Goal: Transaction & Acquisition: Purchase product/service

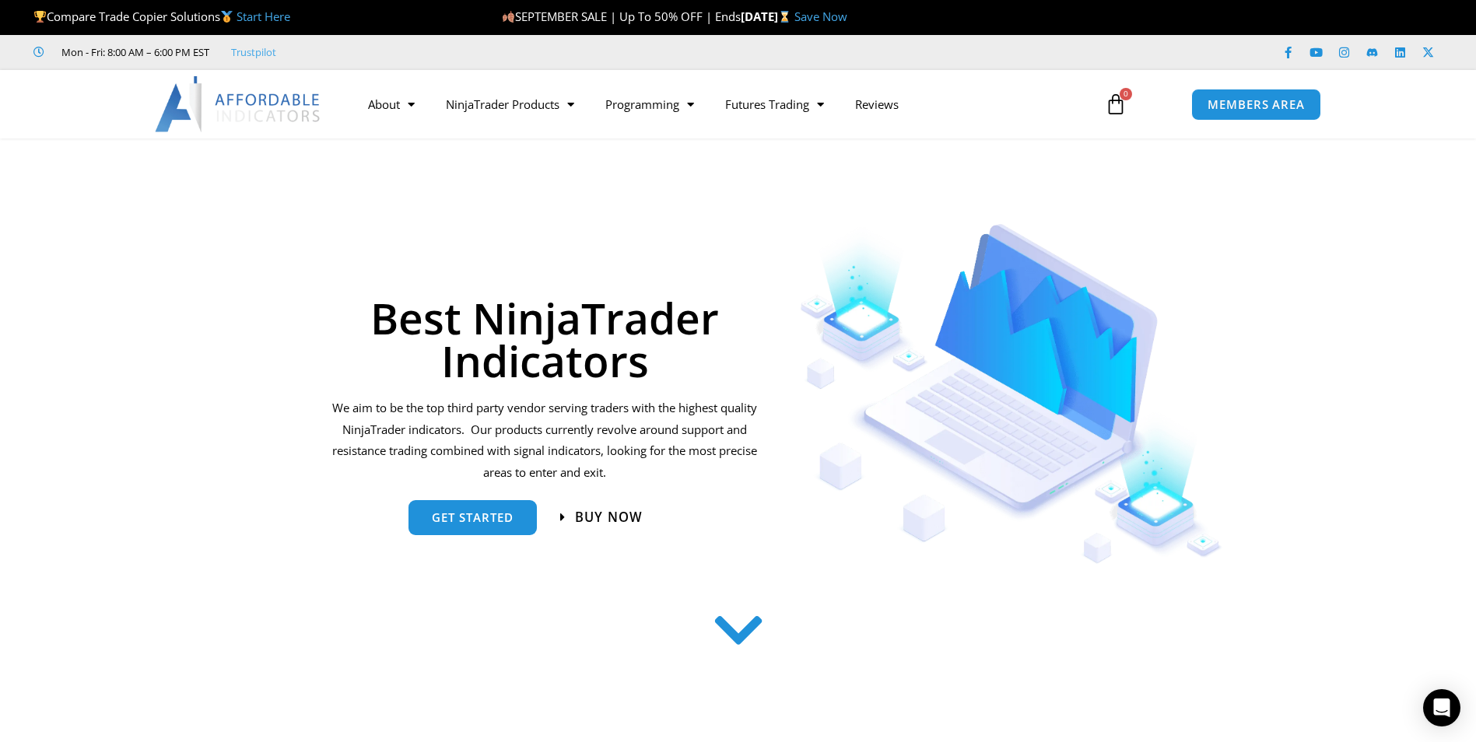
click at [594, 517] on span "Buy now" at bounding box center [609, 516] width 68 height 13
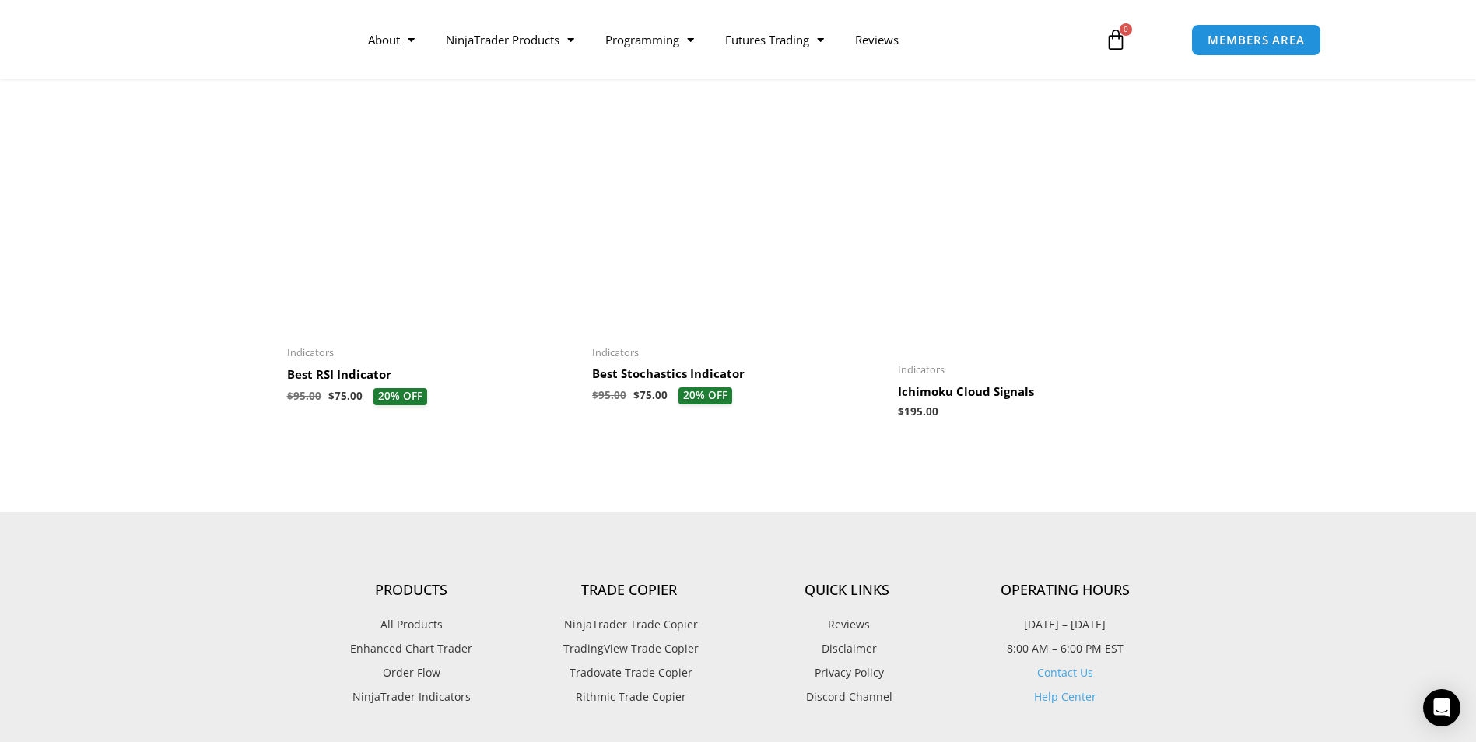
scroll to position [1704, 0]
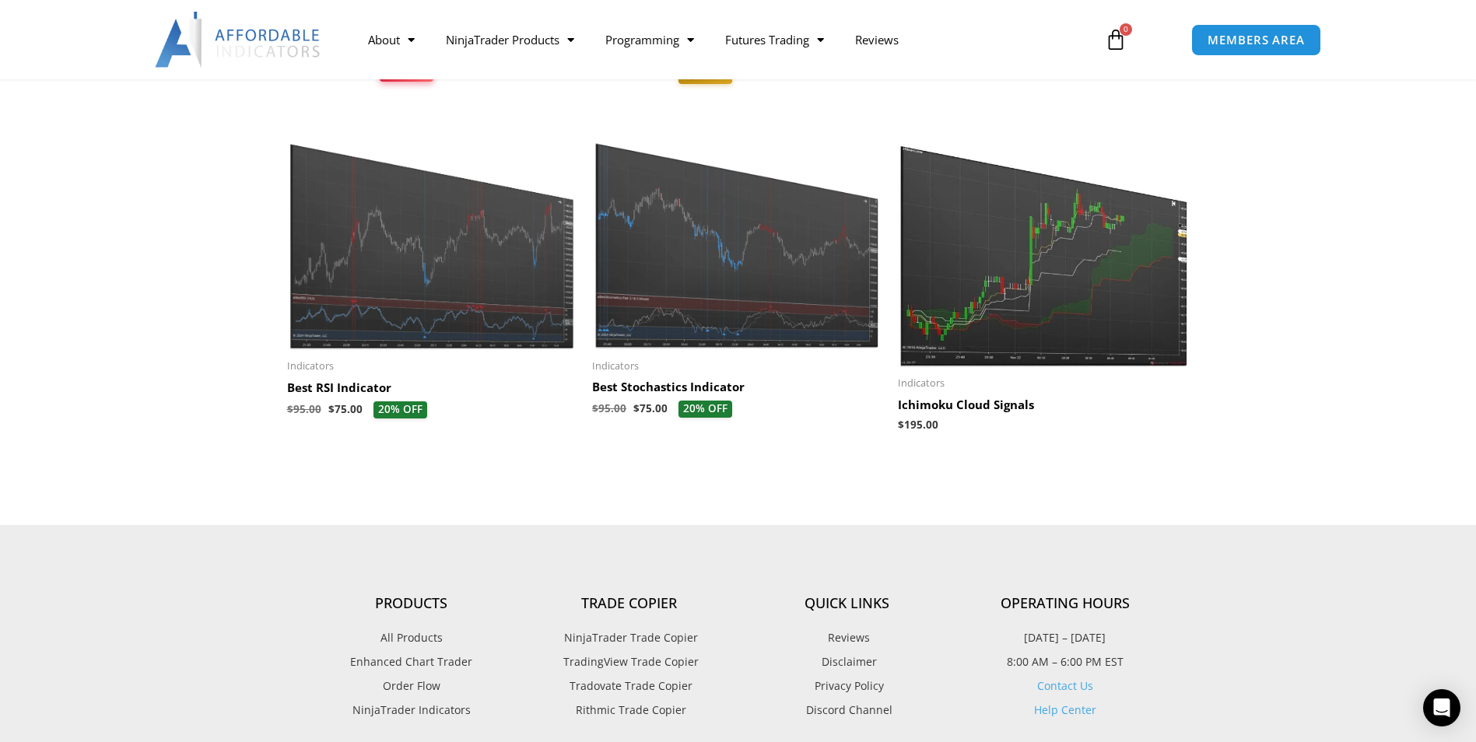
click at [1083, 327] on img at bounding box center [1043, 242] width 290 height 249
